Goal: Use online tool/utility: Utilize a website feature to perform a specific function

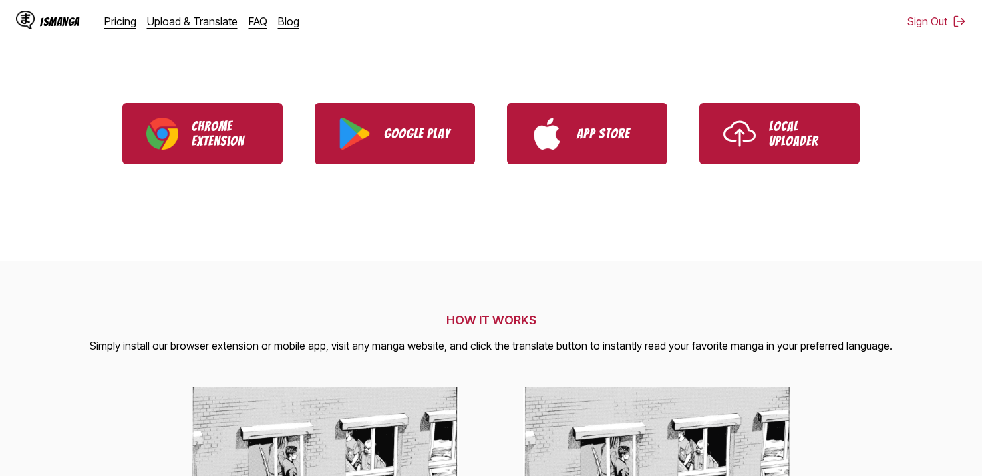
scroll to position [346, 0]
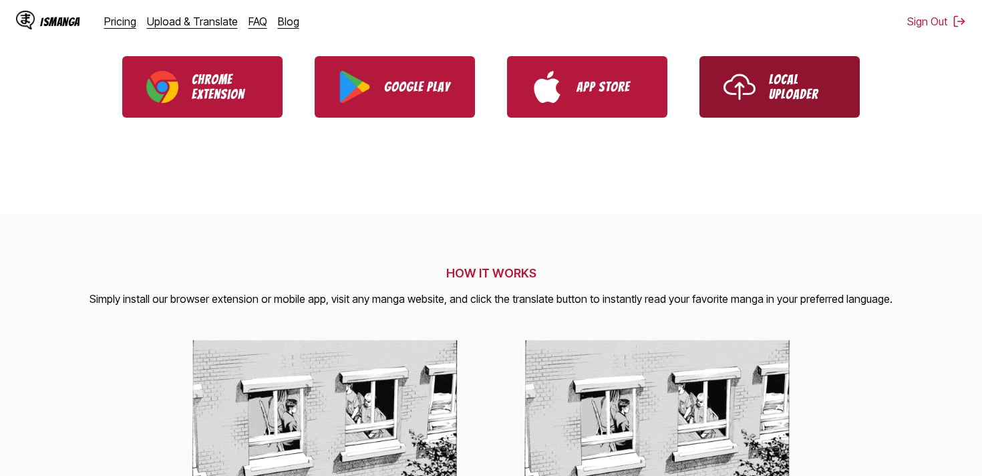
click at [781, 102] on link "Local Uploader" at bounding box center [780, 86] width 160 height 61
click at [735, 84] on img "Use IsManga Local Uploader" at bounding box center [740, 87] width 32 height 32
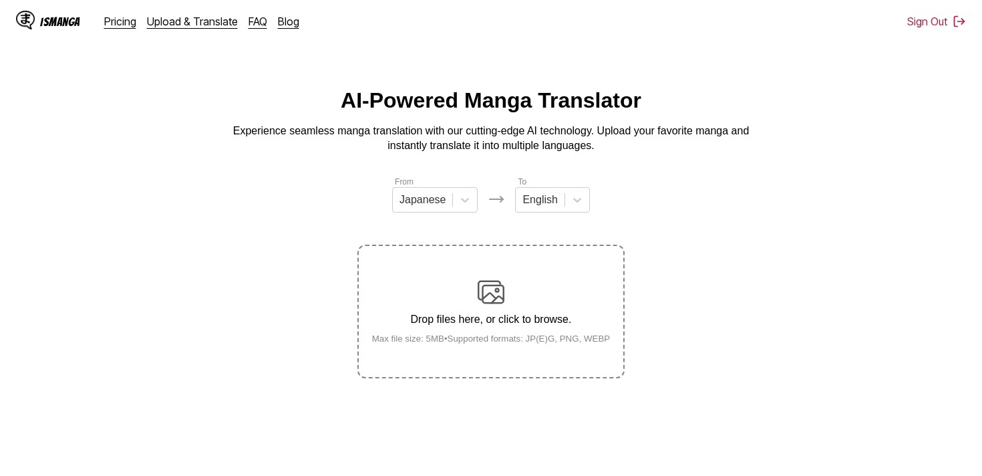
click at [494, 305] on img at bounding box center [491, 292] width 27 height 27
click at [0, 0] on input "Drop files here, or click to browse. Max file size: 5MB • Supported formats: JP…" at bounding box center [0, 0] width 0 height 0
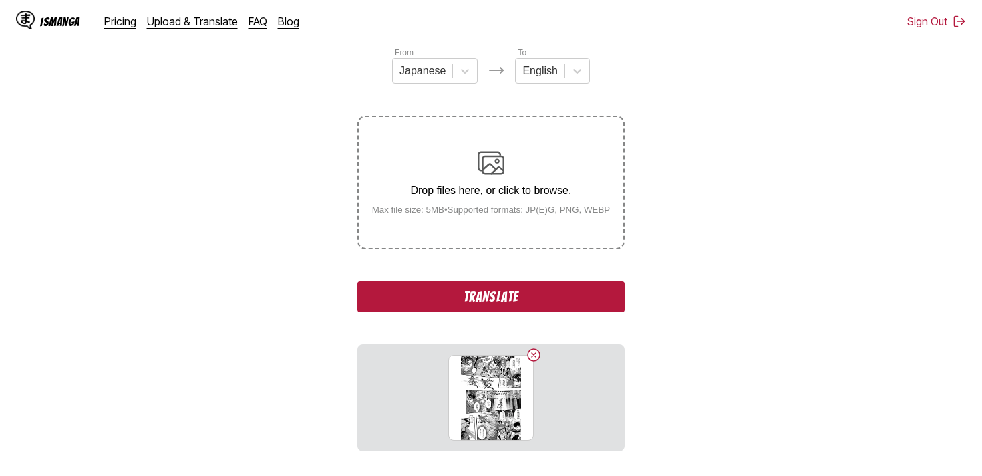
scroll to position [247, 0]
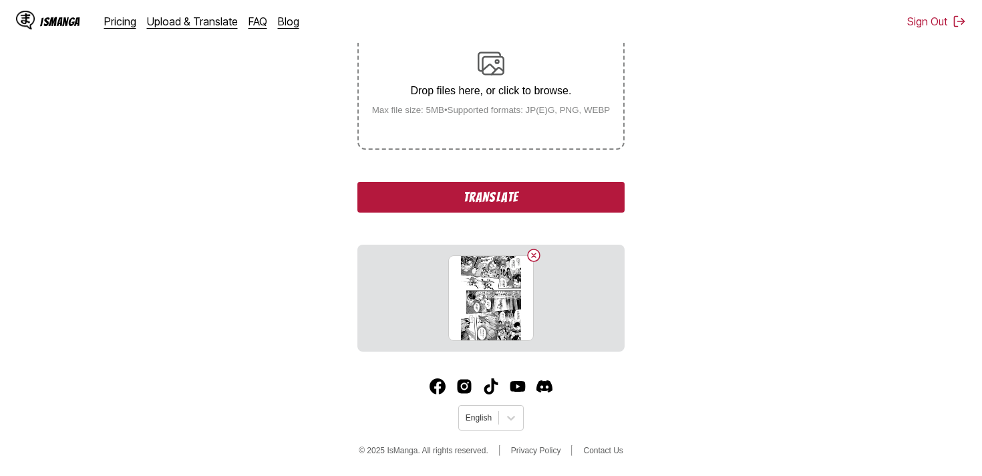
click at [581, 196] on button "Translate" at bounding box center [491, 197] width 267 height 31
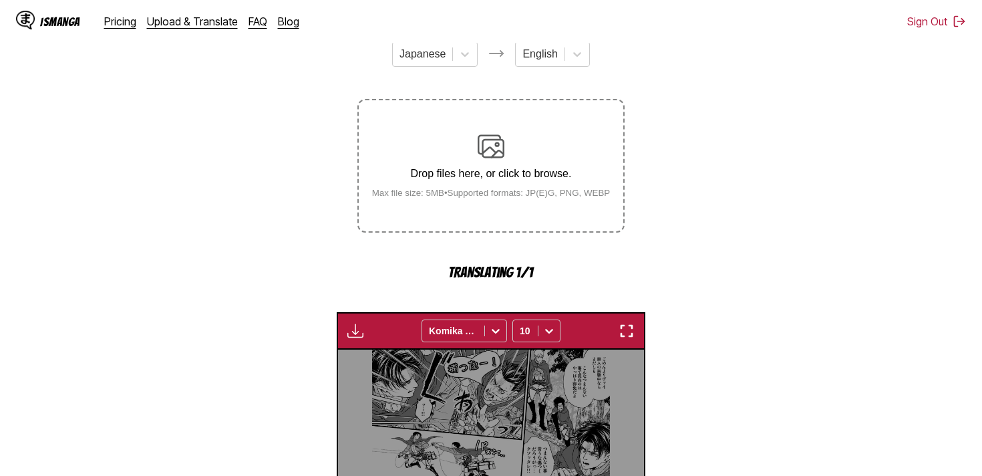
scroll to position [0, 0]
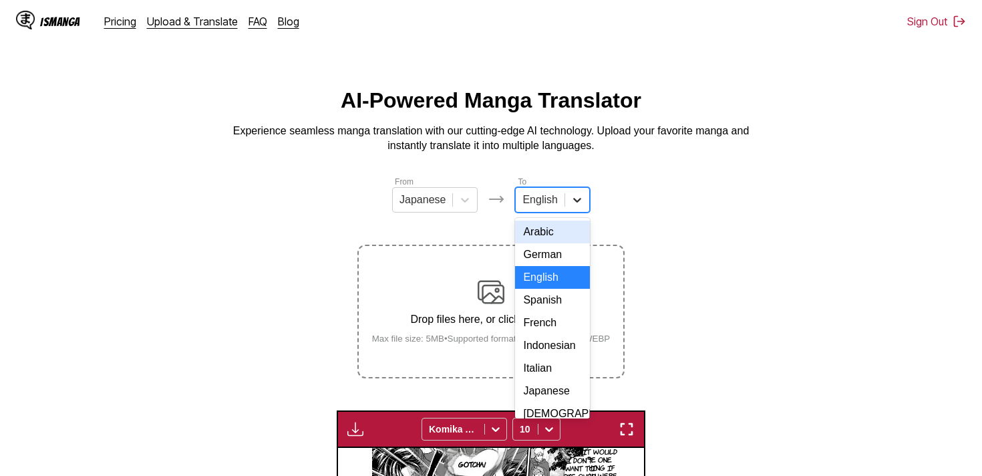
click at [581, 204] on icon at bounding box center [577, 199] width 13 height 13
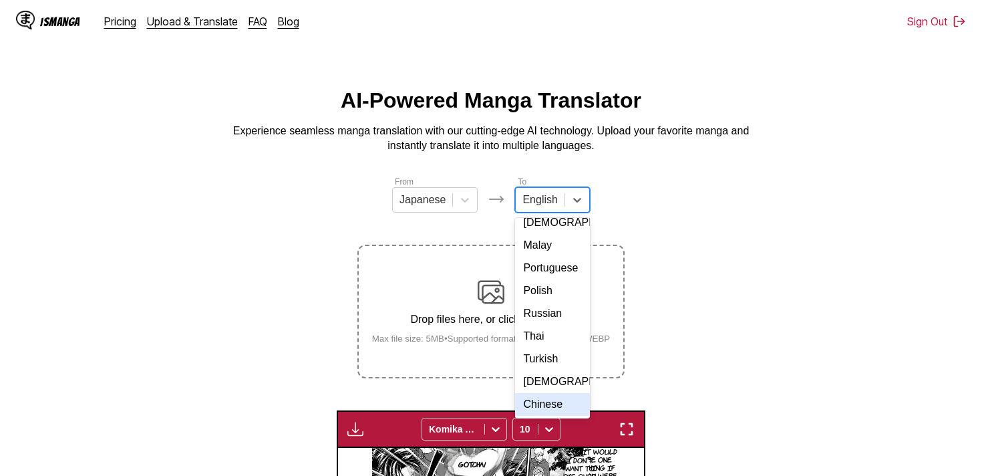
click at [555, 412] on div "Chinese" at bounding box center [552, 404] width 74 height 23
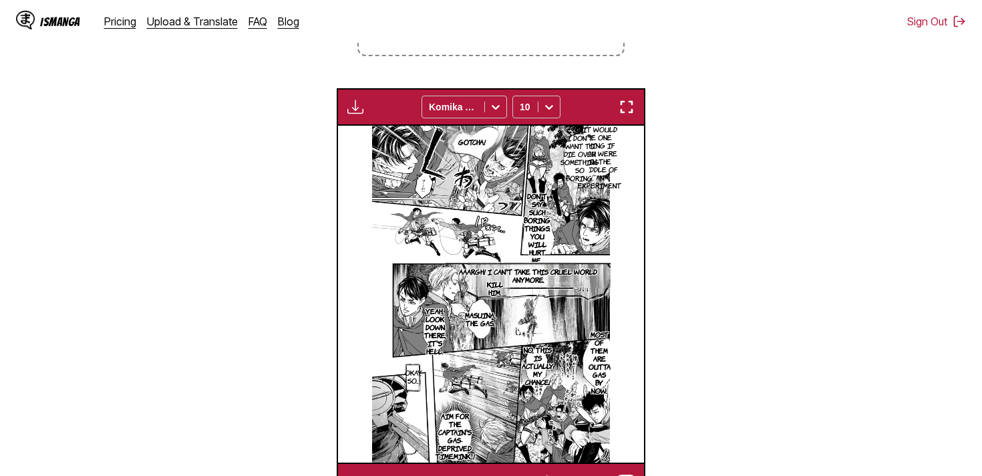
scroll to position [0, 0]
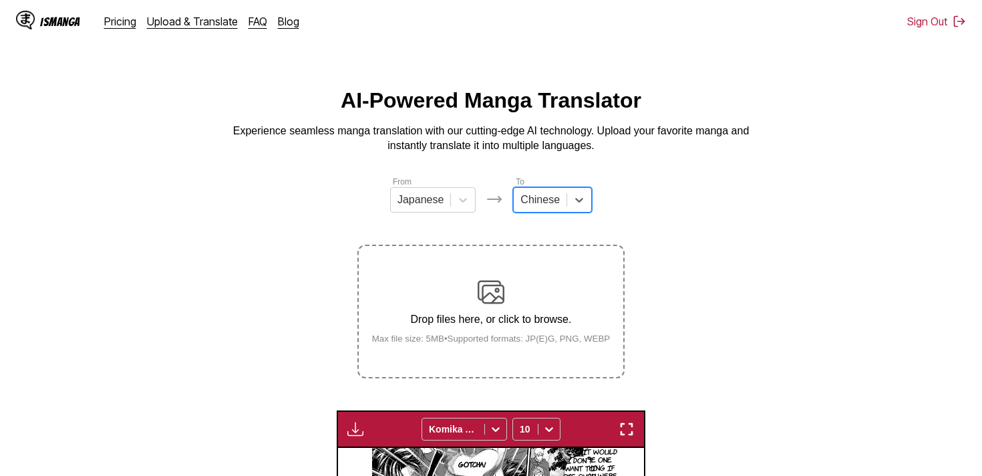
click at [561, 296] on div "Drop files here, or click to browse. Max file size: 5MB • Supported formats: JP…" at bounding box center [492, 311] width 260 height 65
click at [0, 0] on input "Drop files here, or click to browse. Max file size: 5MB • Supported formats: JP…" at bounding box center [0, 0] width 0 height 0
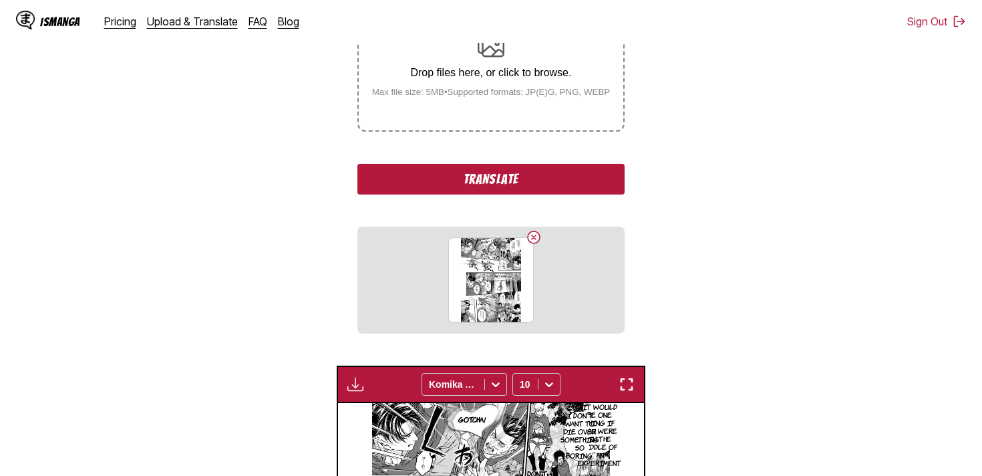
scroll to position [380, 0]
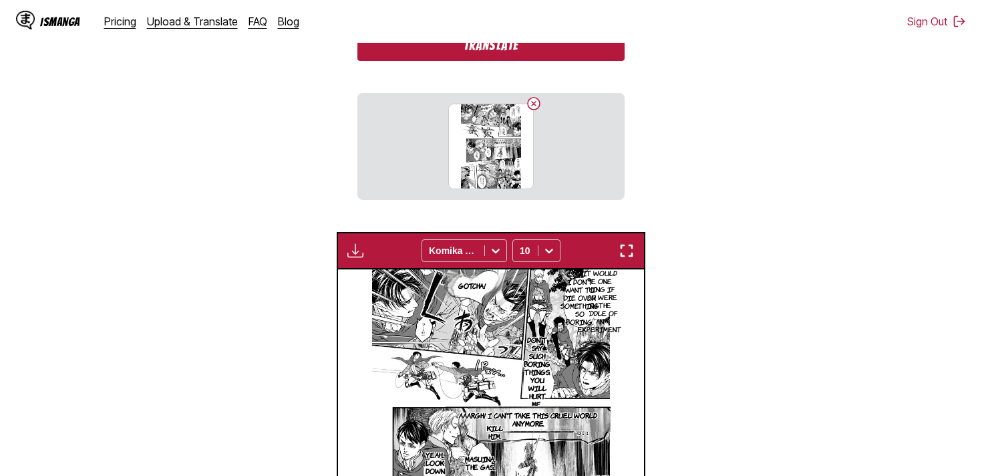
click at [506, 61] on button "Translate" at bounding box center [491, 45] width 267 height 31
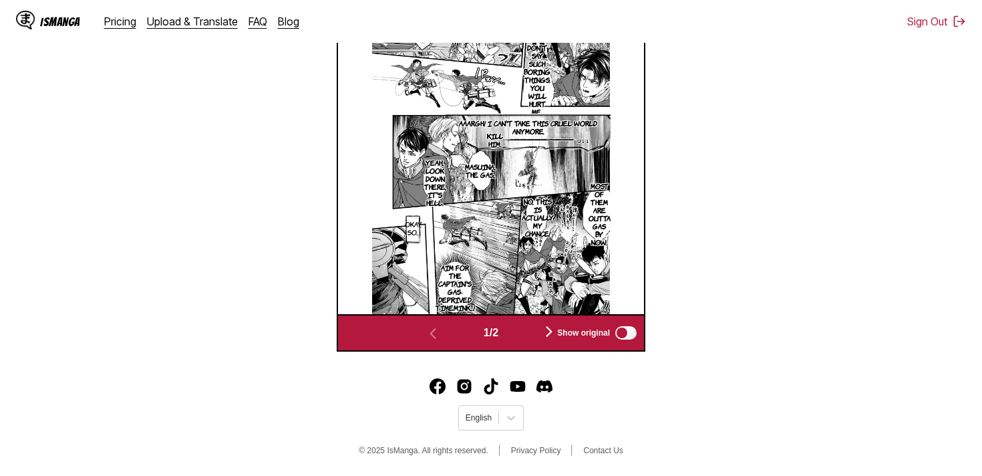
scroll to position [484, 0]
click at [551, 342] on div "Show original" at bounding box center [594, 332] width 90 height 17
click at [550, 337] on div "Show original" at bounding box center [594, 332] width 90 height 17
click at [553, 338] on div "Show original" at bounding box center [594, 332] width 90 height 17
click at [553, 339] on div "Show original" at bounding box center [594, 332] width 90 height 17
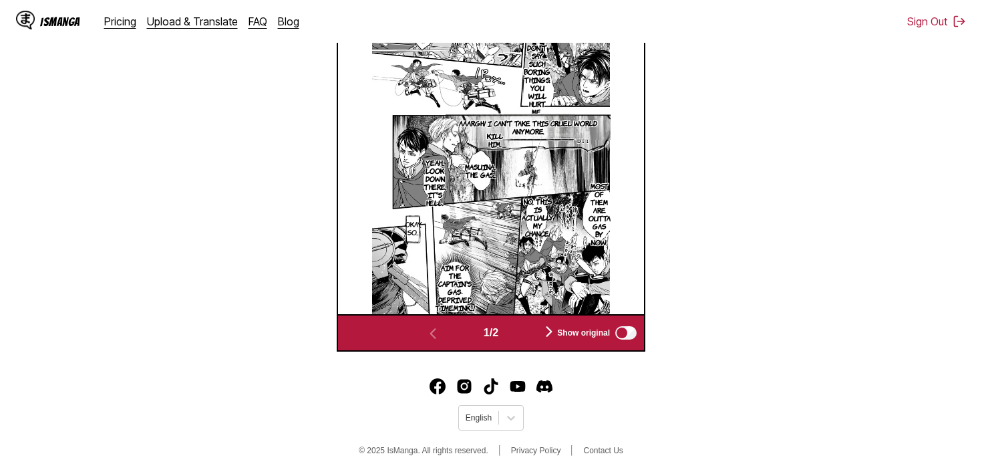
click at [553, 335] on div "Show original" at bounding box center [594, 332] width 90 height 17
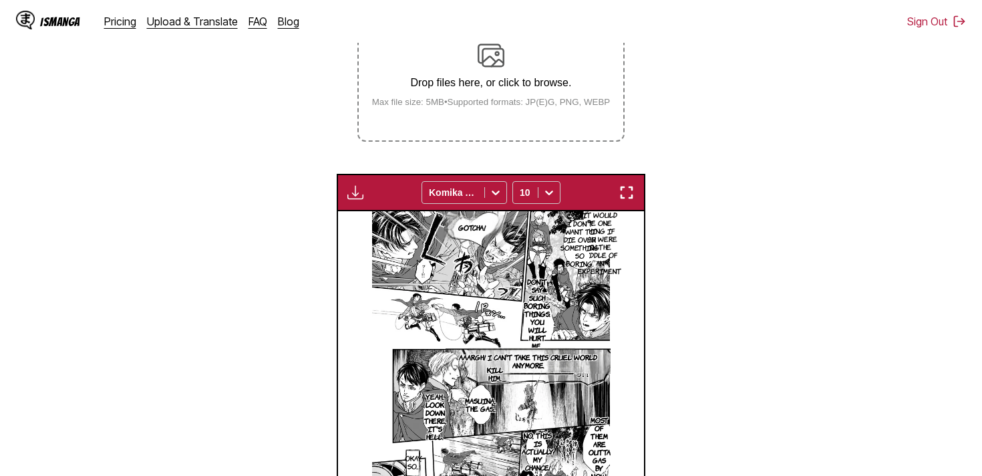
scroll to position [247, 0]
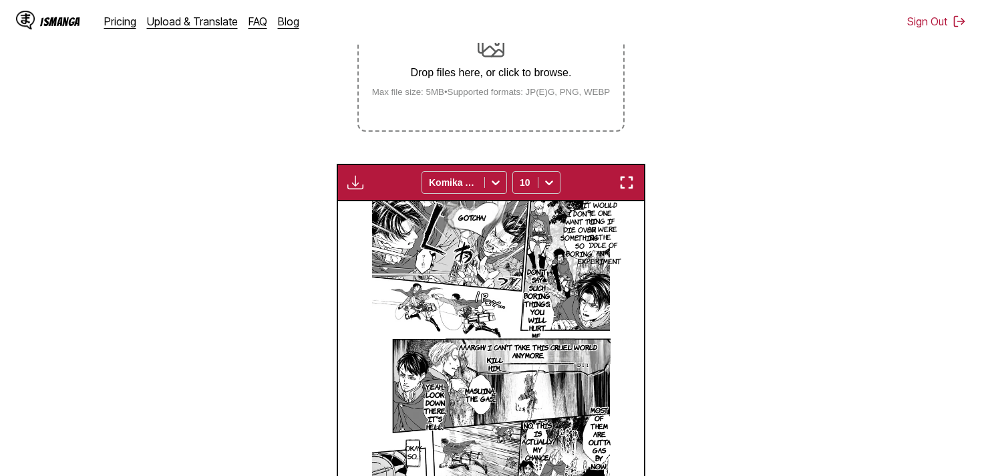
click at [627, 190] on img "button" at bounding box center [627, 182] width 16 height 16
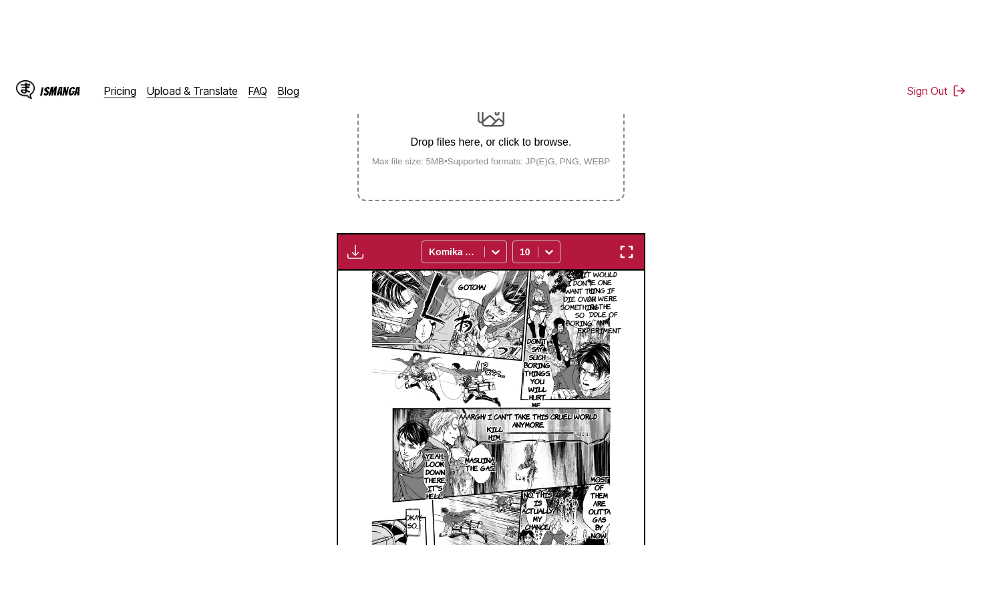
scroll to position [151, 0]
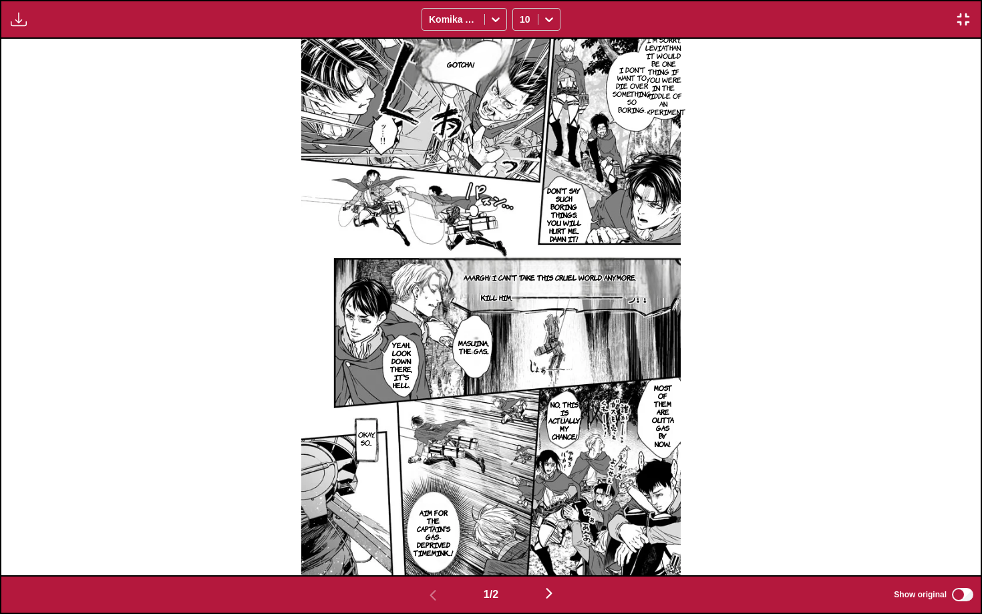
click at [553, 475] on img "button" at bounding box center [549, 593] width 16 height 16
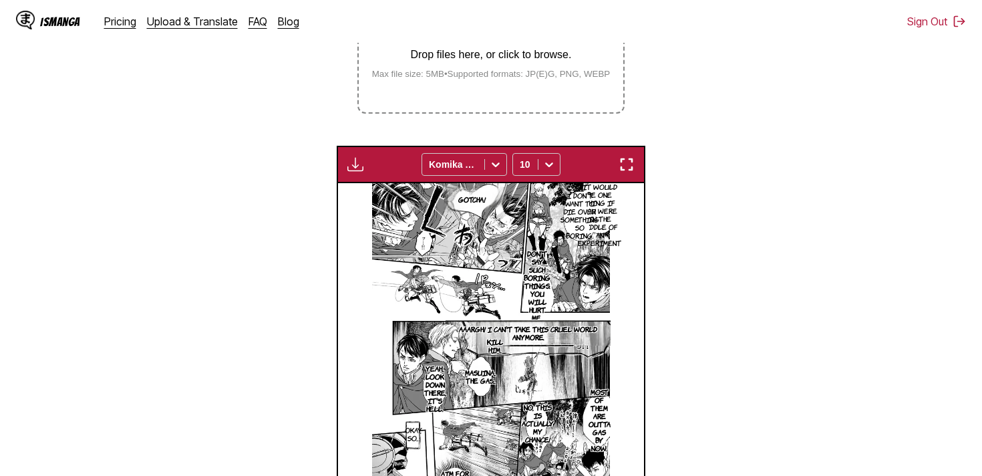
scroll to position [133, 0]
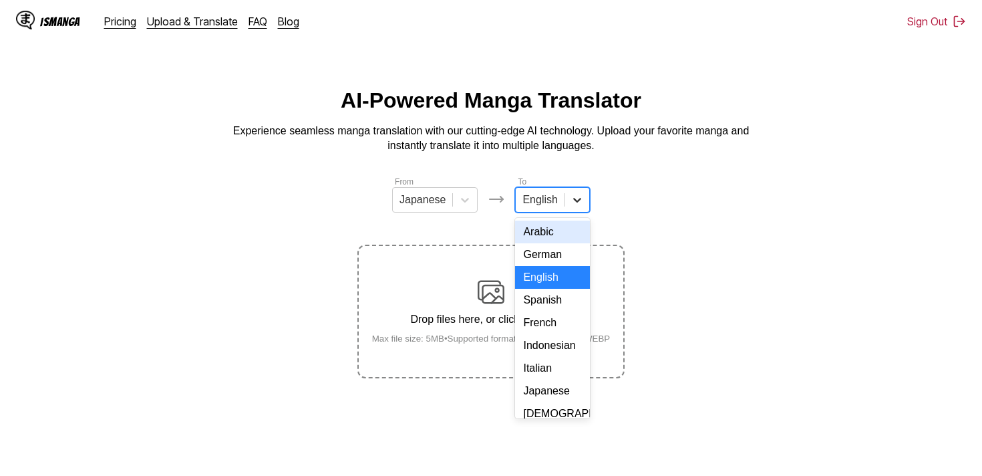
click at [569, 207] on div at bounding box center [577, 200] width 24 height 24
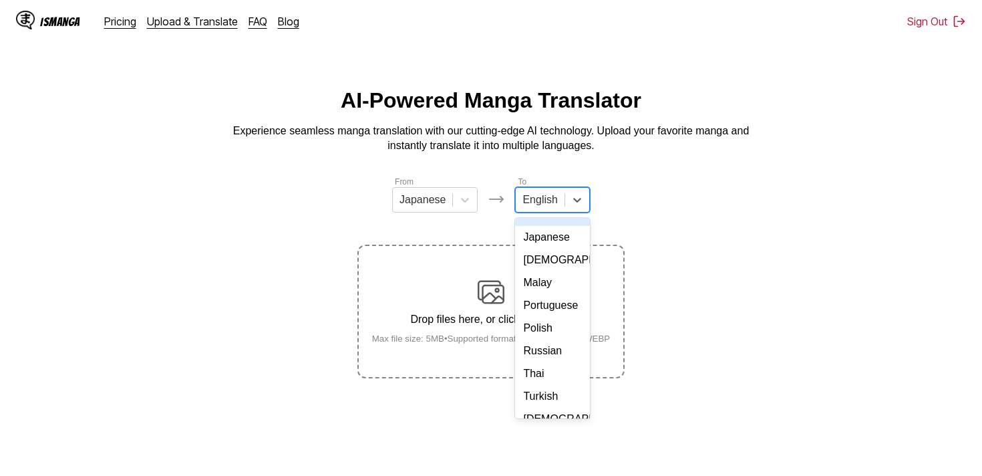
scroll to position [203, 0]
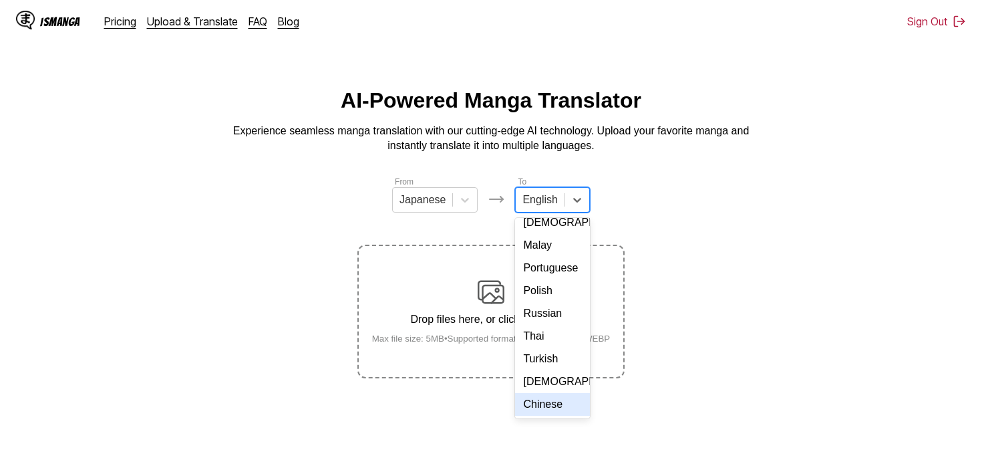
click at [548, 412] on div "Chinese" at bounding box center [552, 404] width 74 height 23
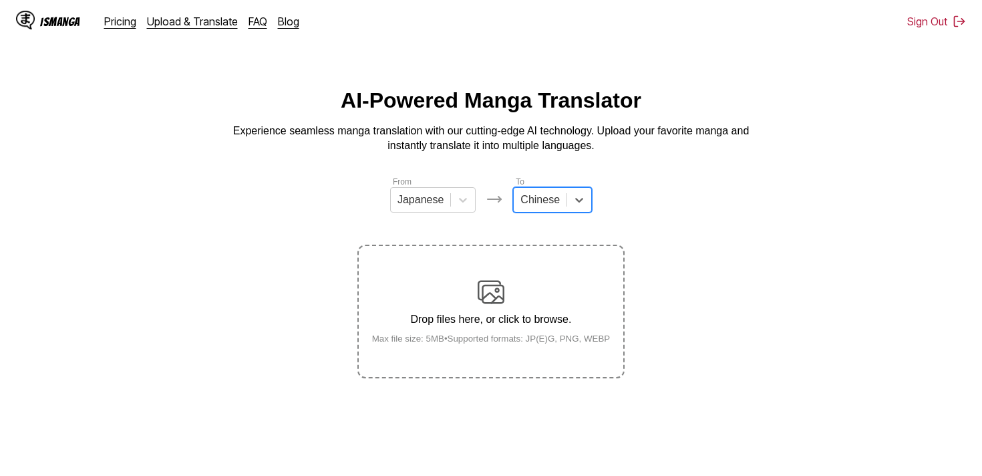
click at [513, 320] on div "Drop files here, or click to browse. Max file size: 5MB • Supported formats: JP…" at bounding box center [492, 311] width 260 height 65
click at [0, 0] on input "Drop files here, or click to browse. Max file size: 5MB • Supported formats: JP…" at bounding box center [0, 0] width 0 height 0
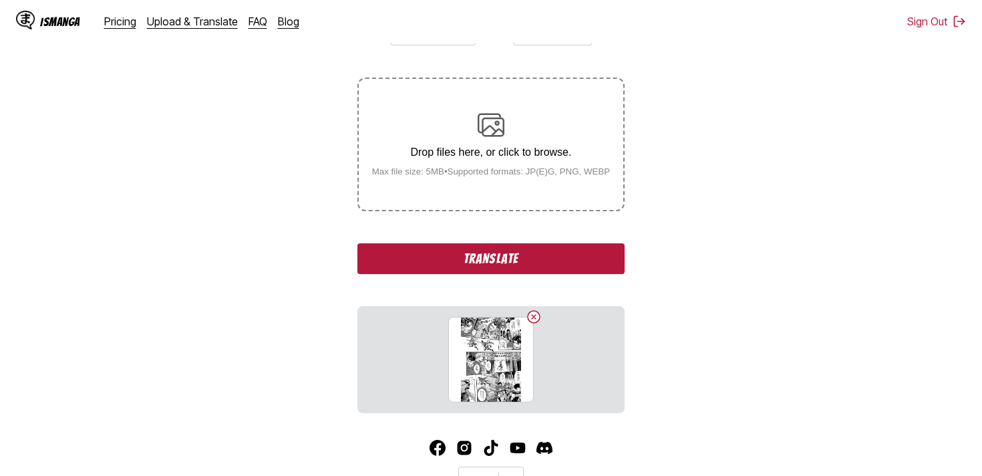
scroll to position [247, 0]
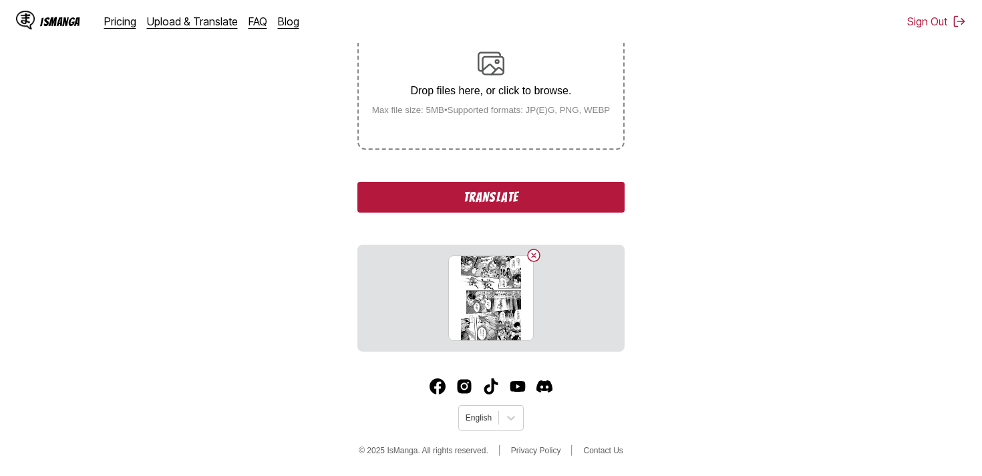
click at [539, 201] on button "Translate" at bounding box center [491, 197] width 267 height 31
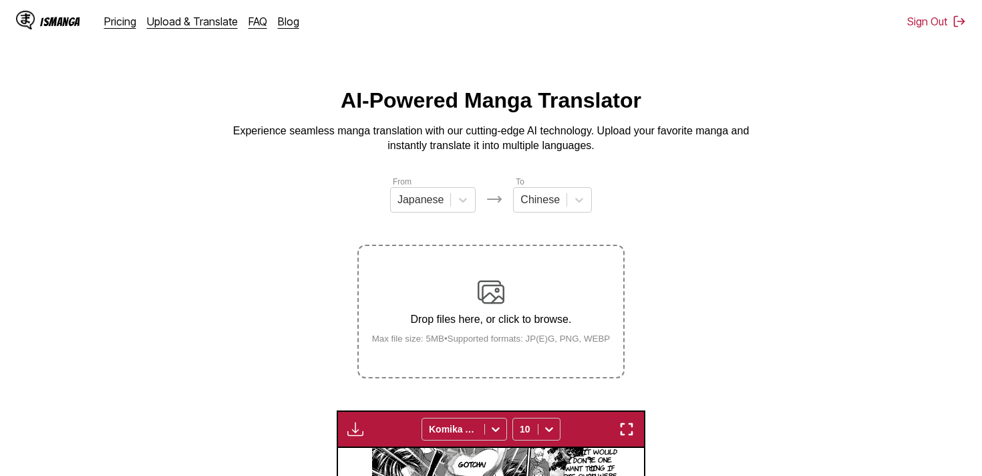
scroll to position [489, 0]
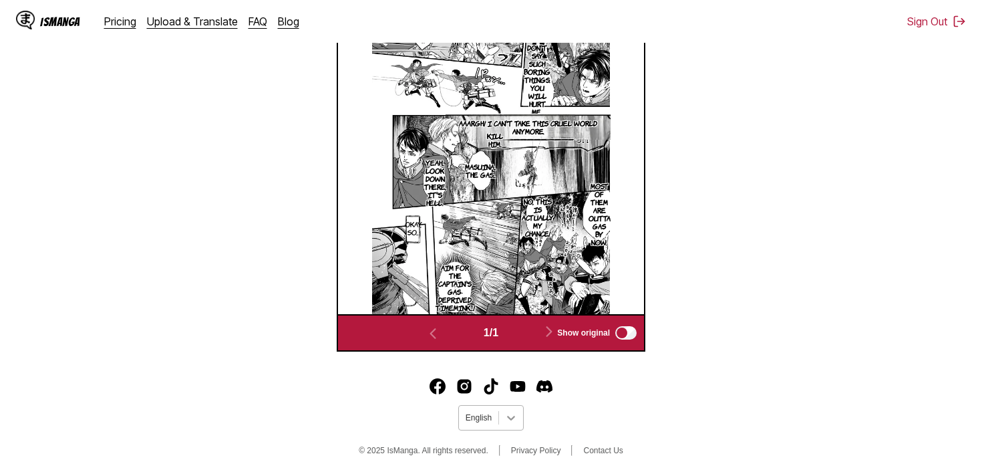
click at [508, 416] on icon at bounding box center [511, 418] width 8 height 5
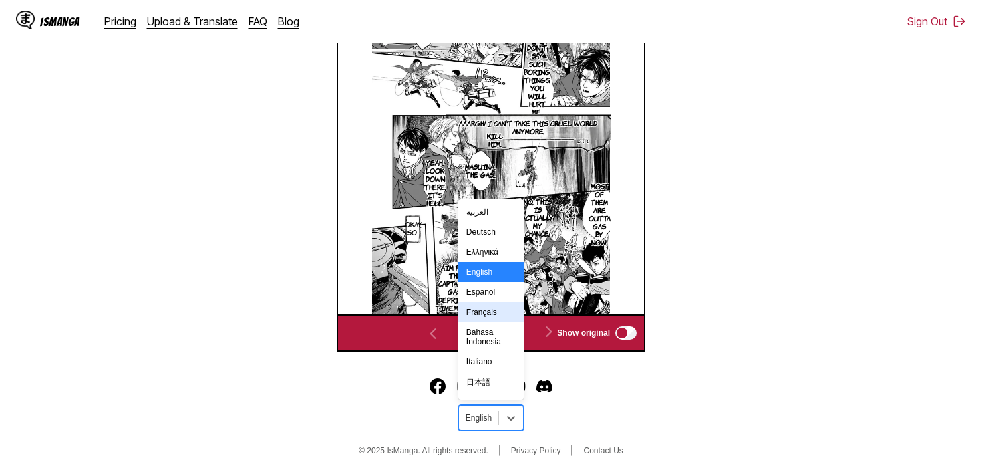
scroll to position [207, 0]
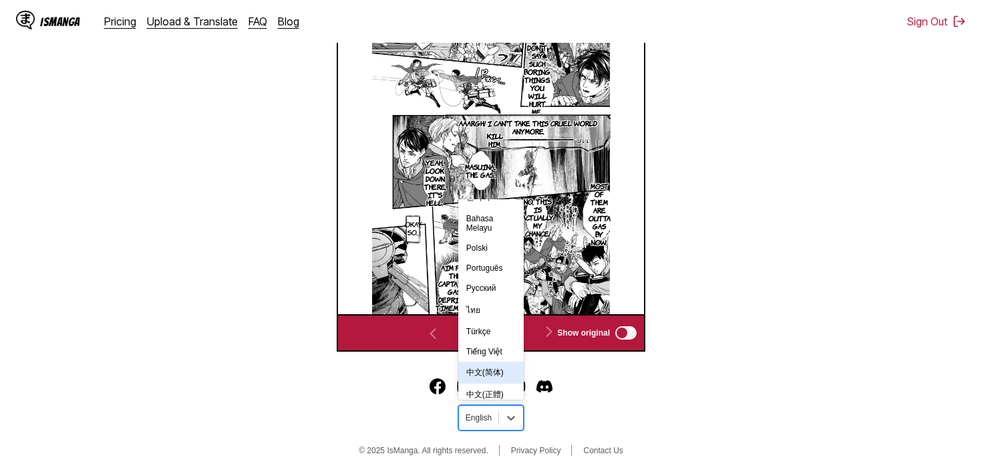
click at [502, 373] on div "中文(简体)" at bounding box center [490, 373] width 65 height 22
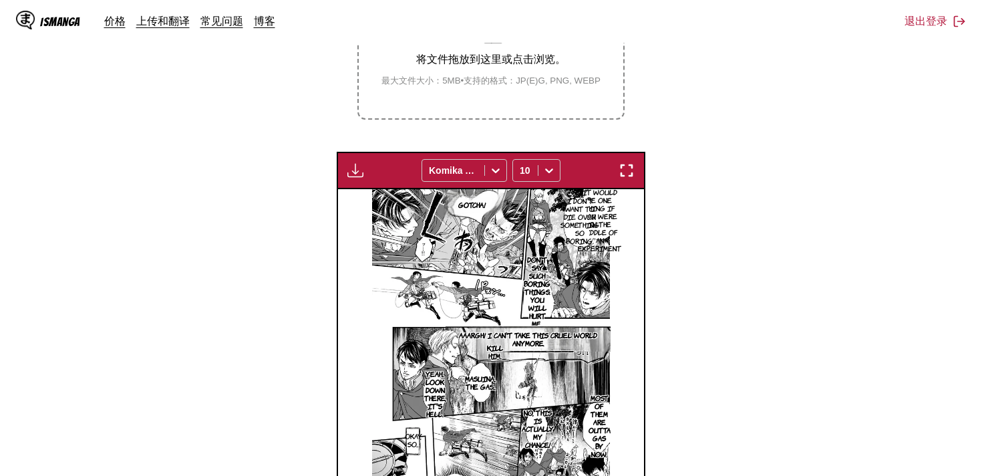
scroll to position [216, 0]
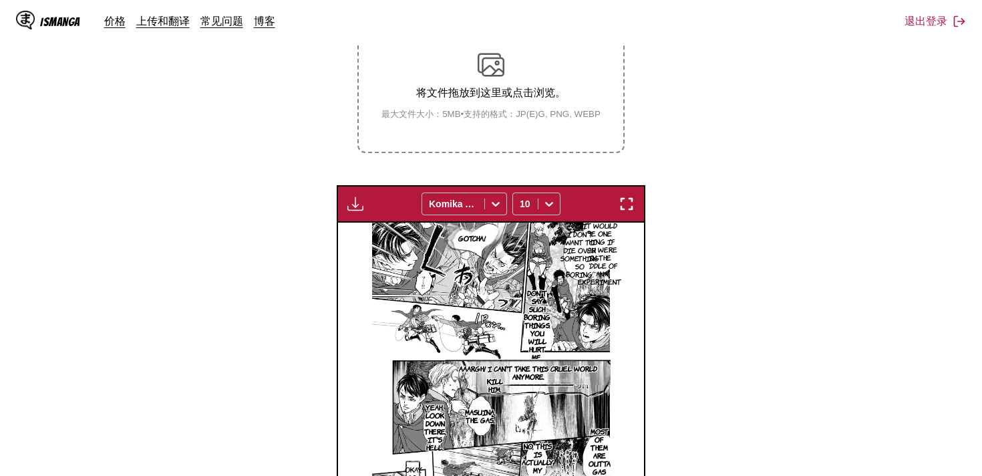
click at [481, 210] on div "下载面板 全部下载 Komika Axis 10" at bounding box center [491, 203] width 309 height 37
click at [489, 211] on icon at bounding box center [495, 203] width 13 height 13
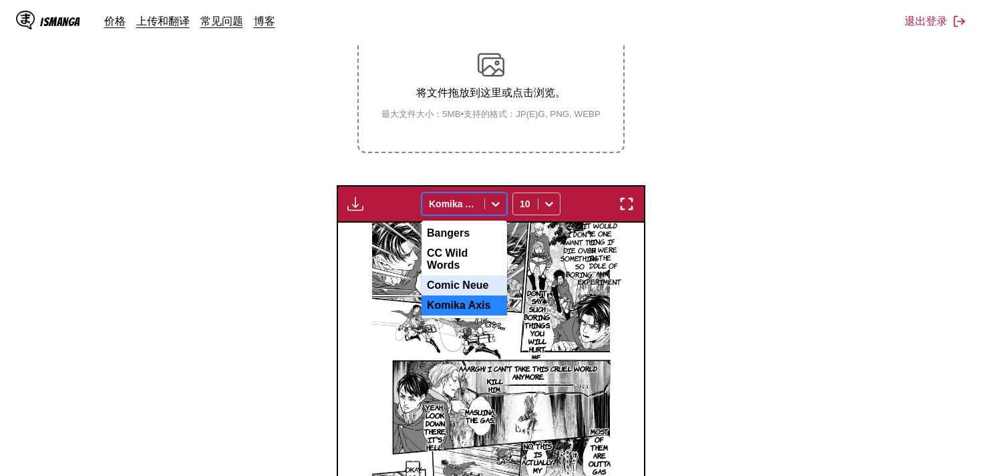
click at [479, 295] on div "Comic Neue" at bounding box center [465, 285] width 86 height 20
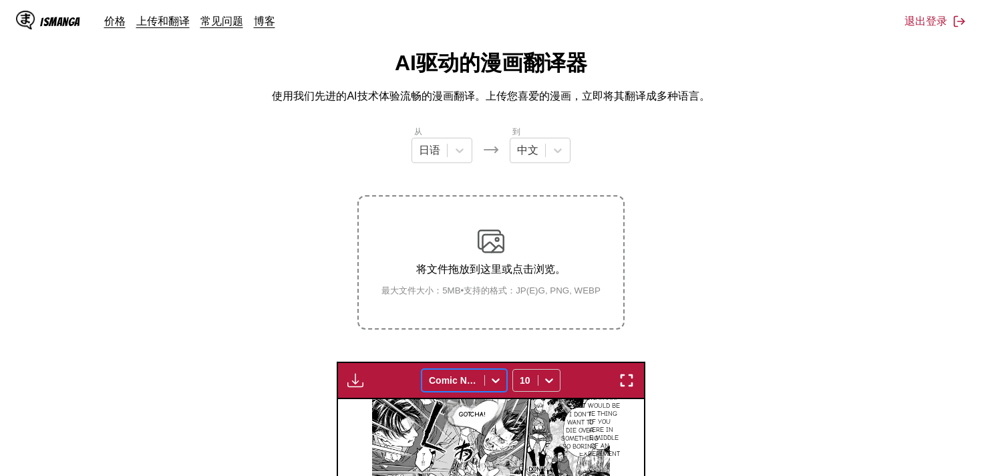
scroll to position [0, 0]
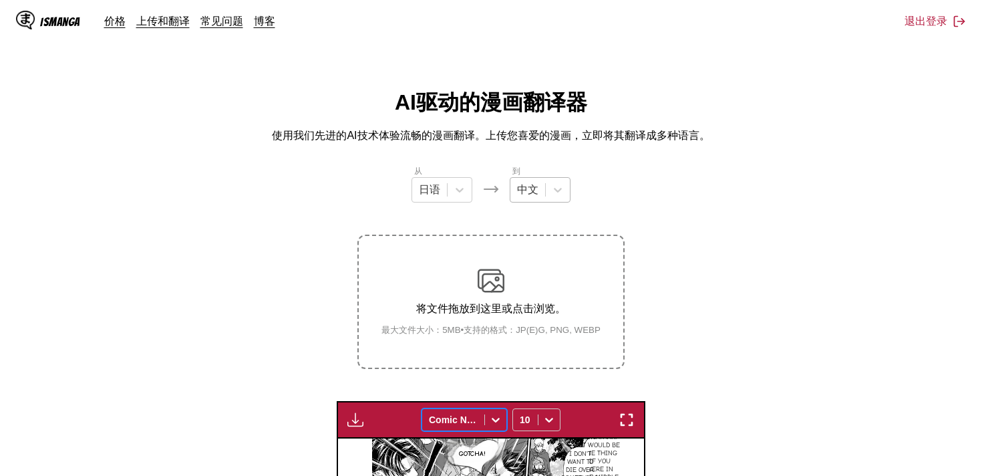
click at [533, 191] on div at bounding box center [527, 189] width 21 height 15
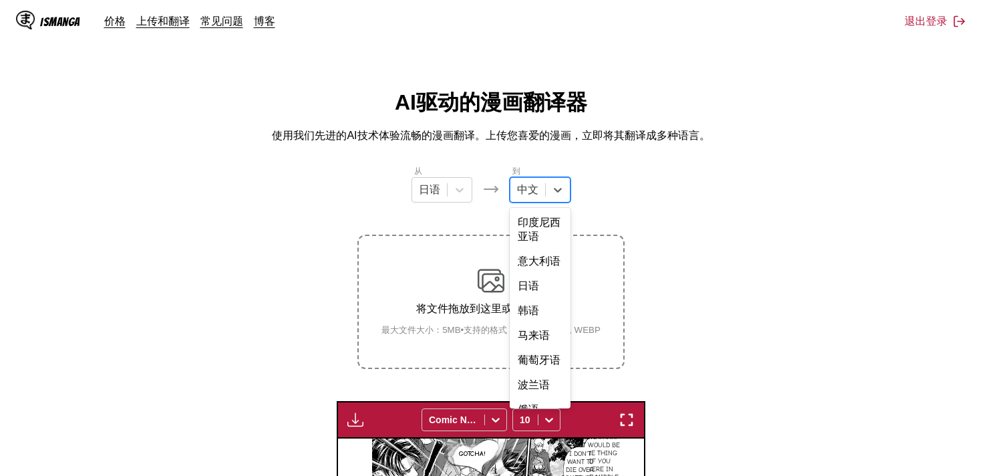
scroll to position [257, 0]
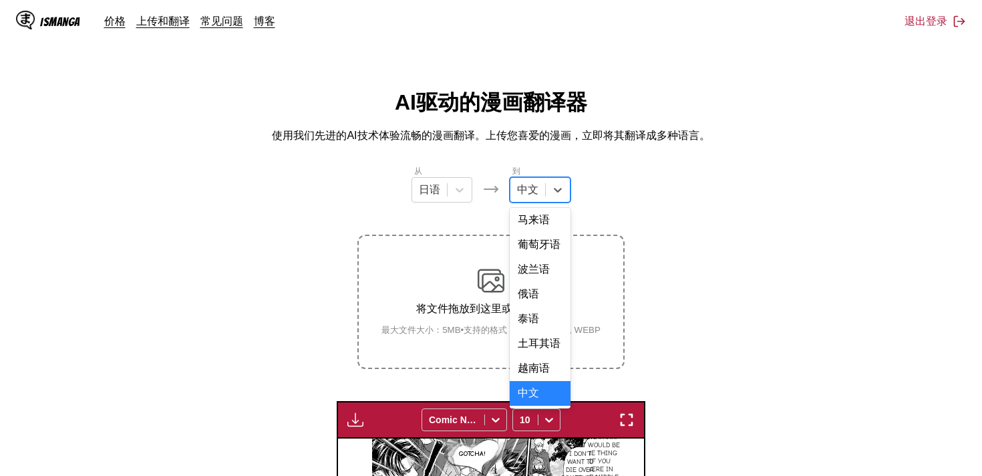
click at [551, 393] on div "中文" at bounding box center [540, 393] width 61 height 25
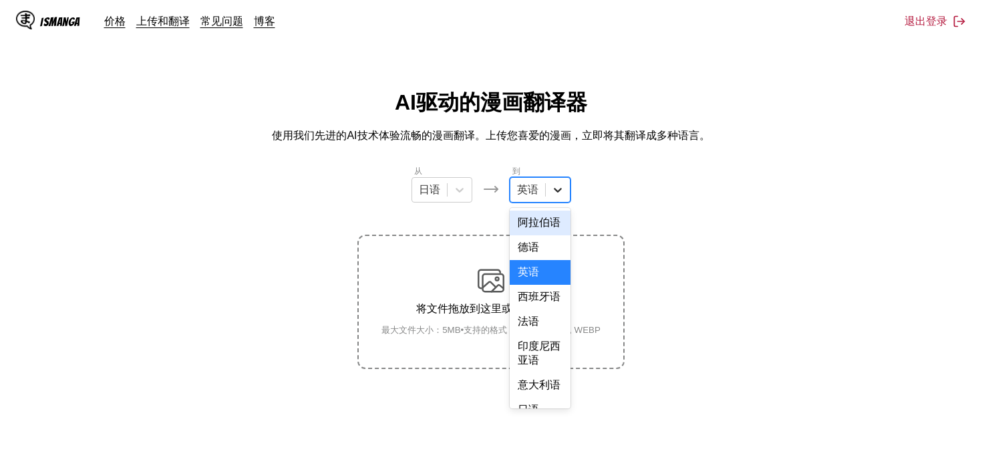
click at [561, 190] on icon at bounding box center [558, 190] width 8 height 5
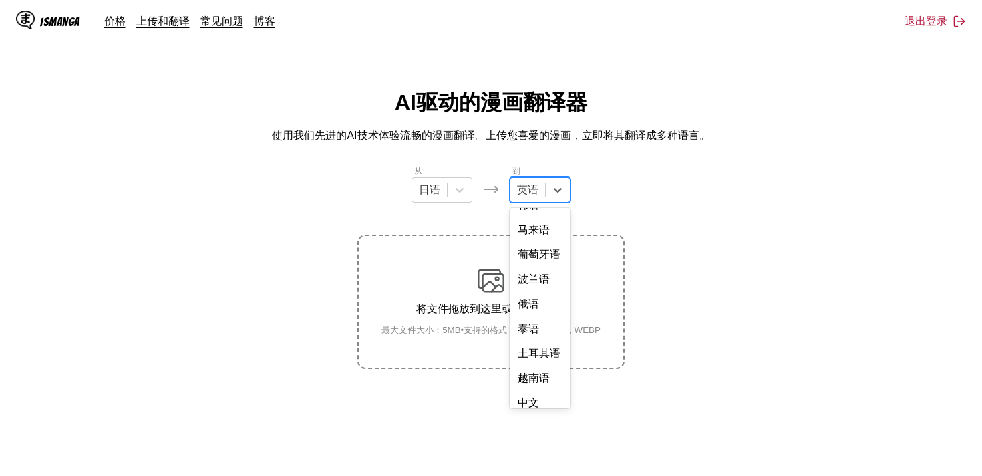
scroll to position [257, 0]
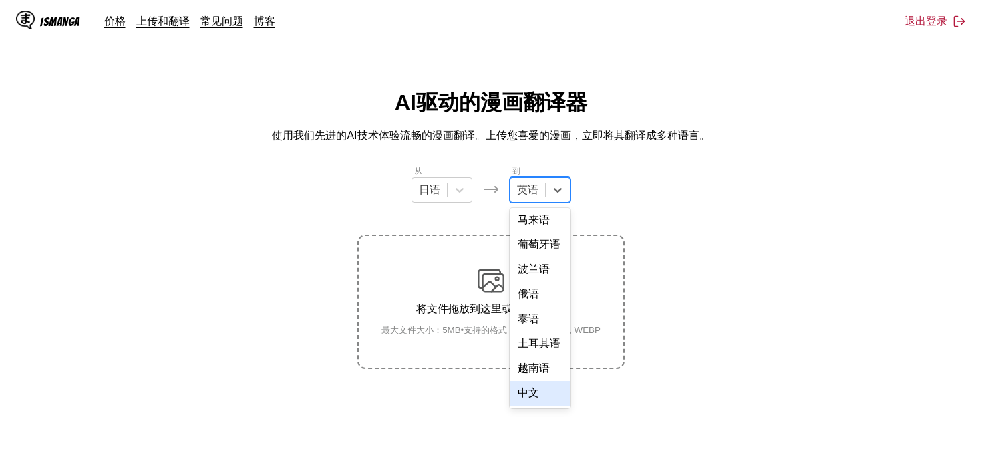
click at [549, 396] on div "中文" at bounding box center [540, 393] width 61 height 25
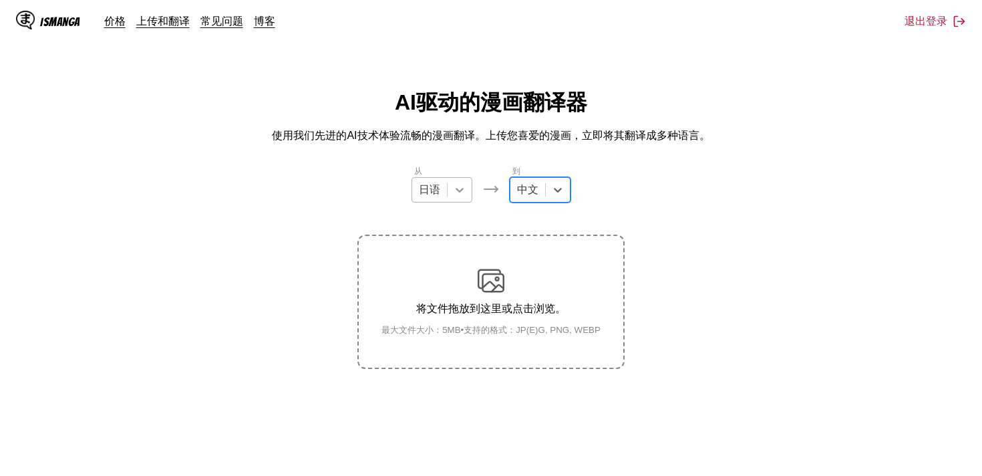
click at [448, 188] on div at bounding box center [460, 190] width 24 height 24
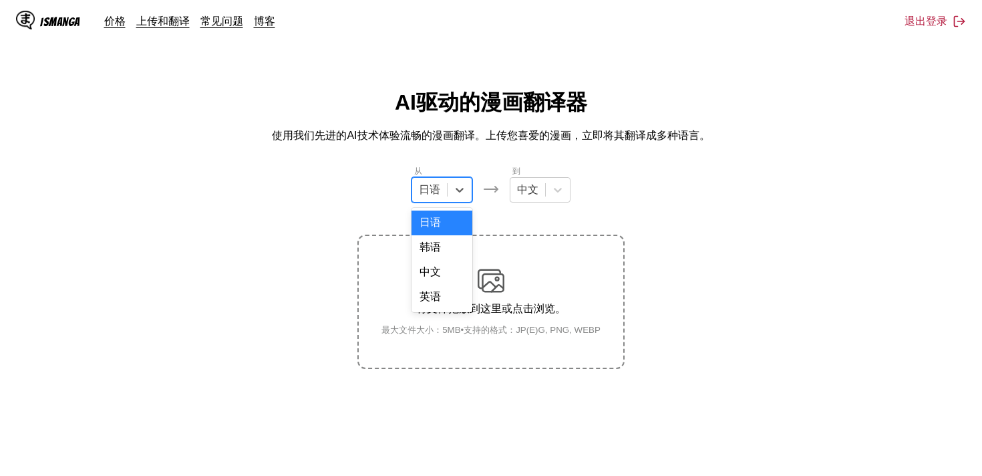
click at [459, 220] on div "日语" at bounding box center [442, 223] width 61 height 25
click at [523, 288] on div "将文件拖放到这里或点击浏览。 最大文件大小：5MB • 支持的格式：JP(E)G, PNG, WEBP" at bounding box center [491, 301] width 241 height 69
click at [0, 0] on input "将文件拖放到这里或点击浏览。 最大文件大小：5MB • 支持的格式：JP(E)G, PNG, WEBP" at bounding box center [0, 0] width 0 height 0
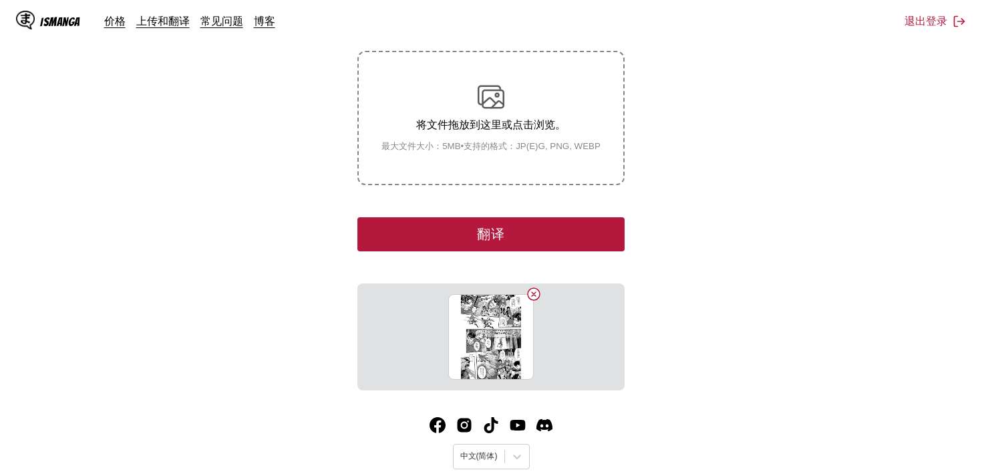
scroll to position [80, 0]
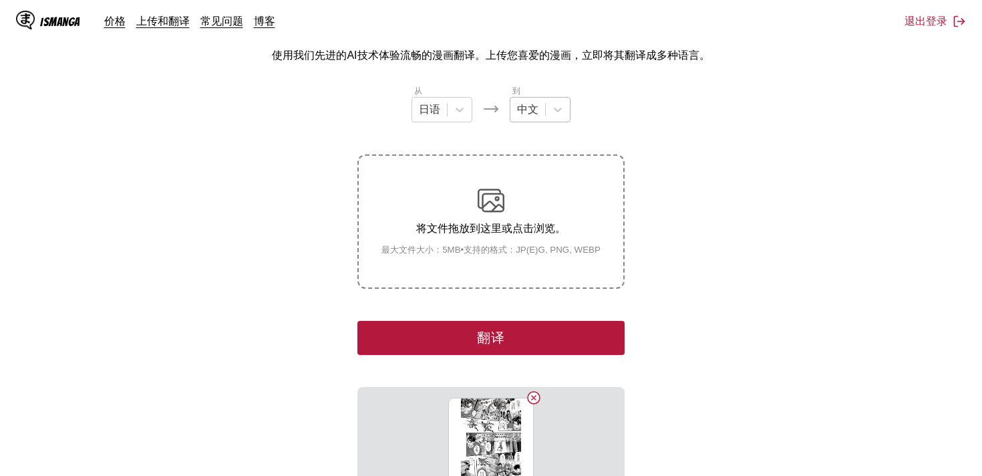
click at [535, 110] on div at bounding box center [527, 109] width 21 height 15
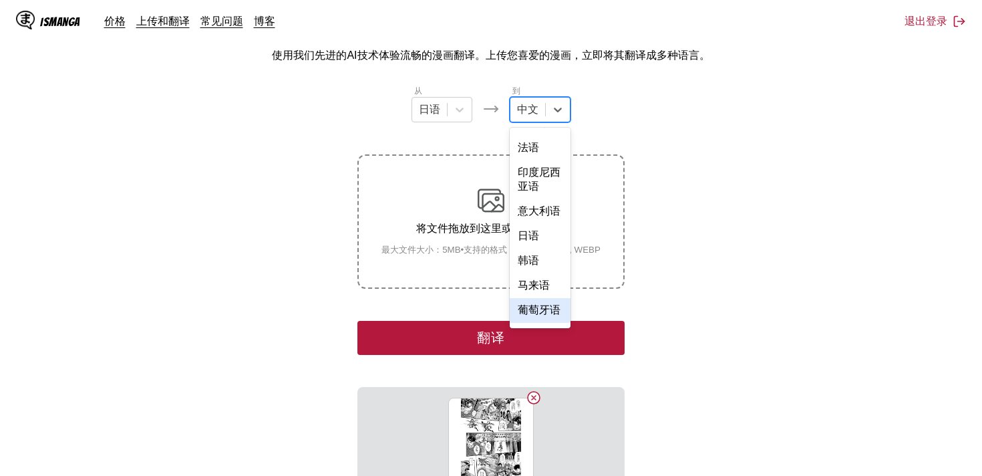
scroll to position [257, 0]
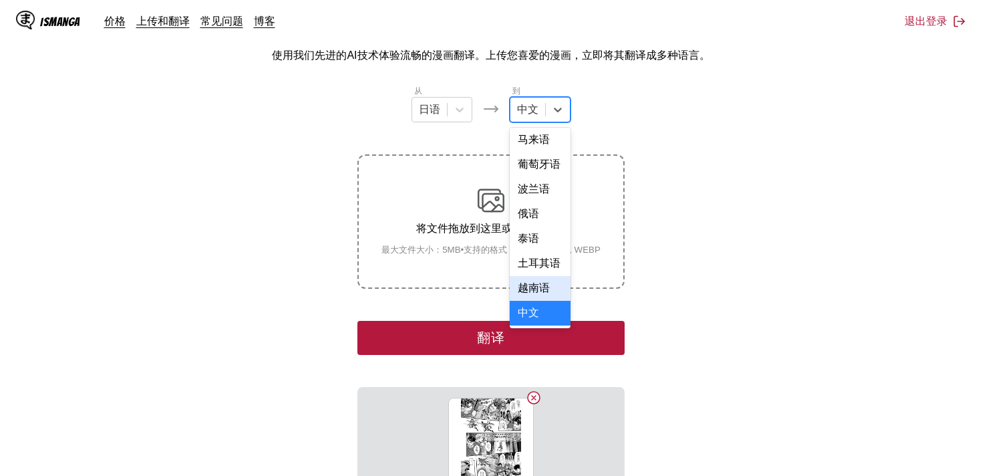
click at [553, 283] on div "越南语" at bounding box center [540, 288] width 61 height 25
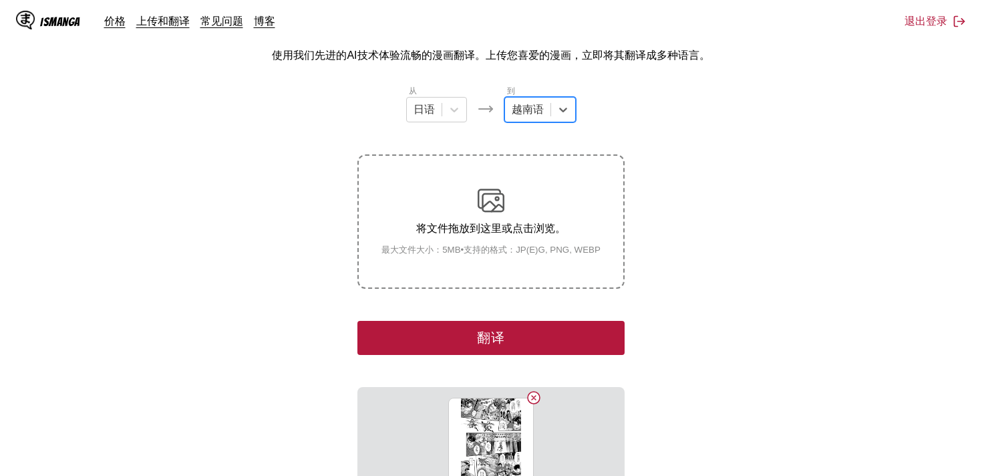
click at [535, 96] on div "到 option 越南语, selected. 越南语" at bounding box center [541, 103] width 72 height 38
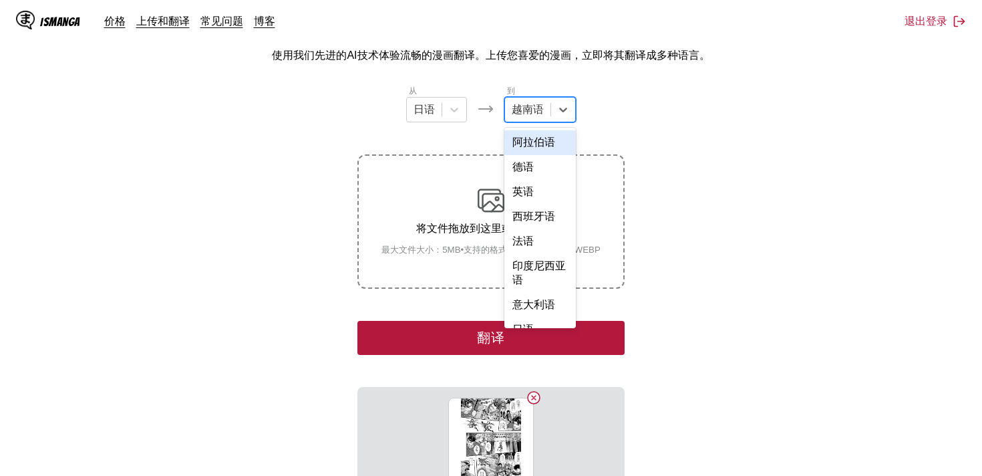
click at [535, 100] on div "越南语" at bounding box center [527, 110] width 45 height 20
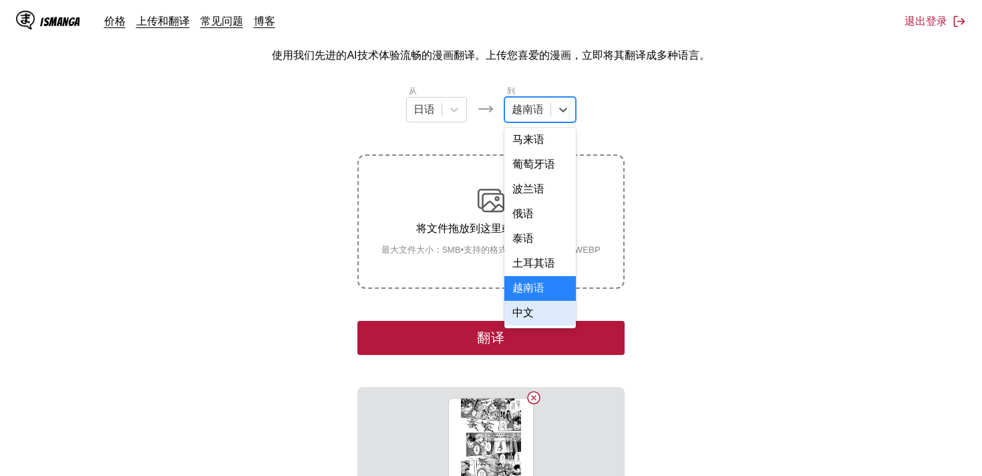
click at [546, 317] on div "中文" at bounding box center [541, 313] width 72 height 25
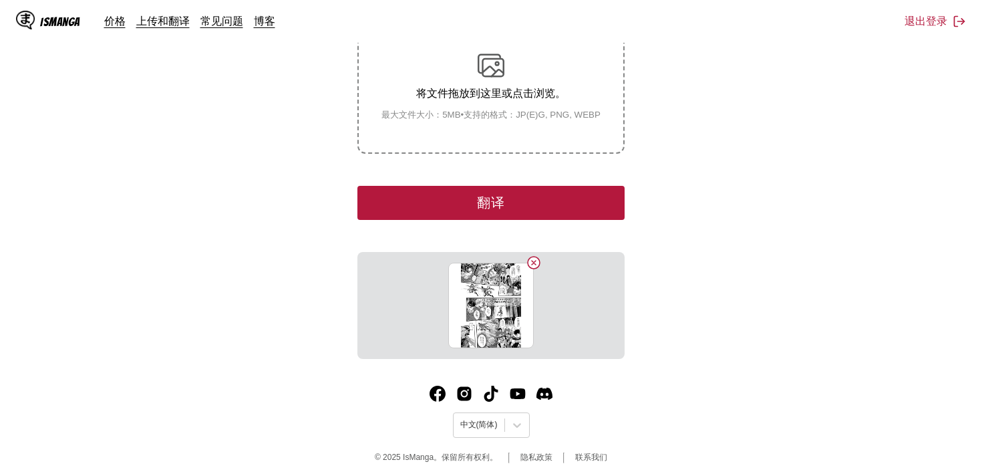
scroll to position [241, 0]
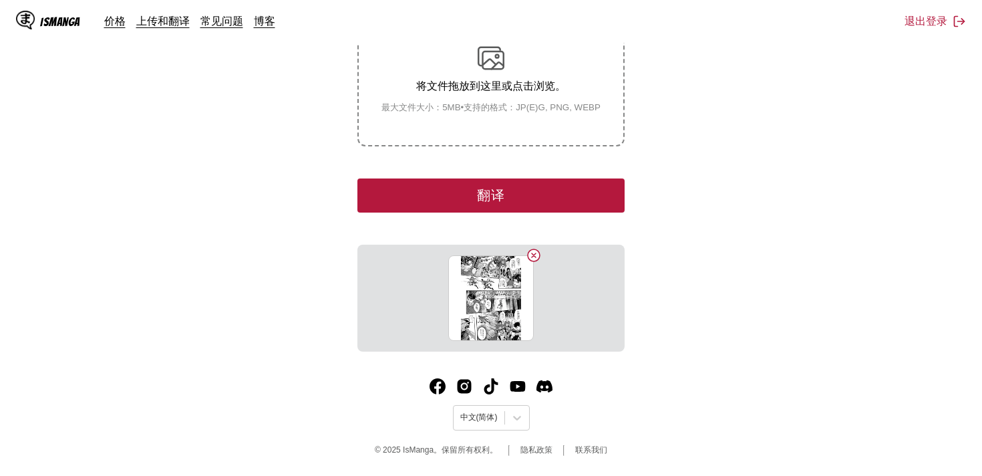
click at [503, 190] on button "翻译" at bounding box center [491, 195] width 267 height 34
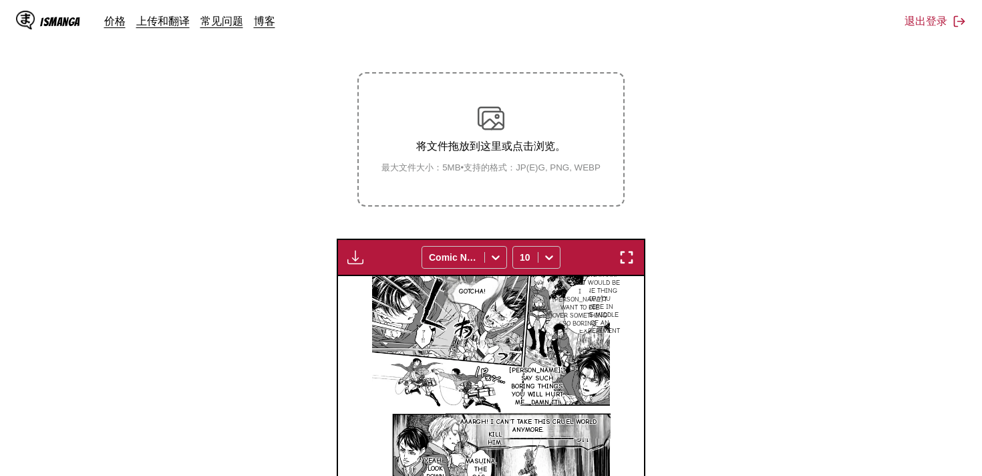
scroll to position [0, 0]
